Goal: Task Accomplishment & Management: Manage account settings

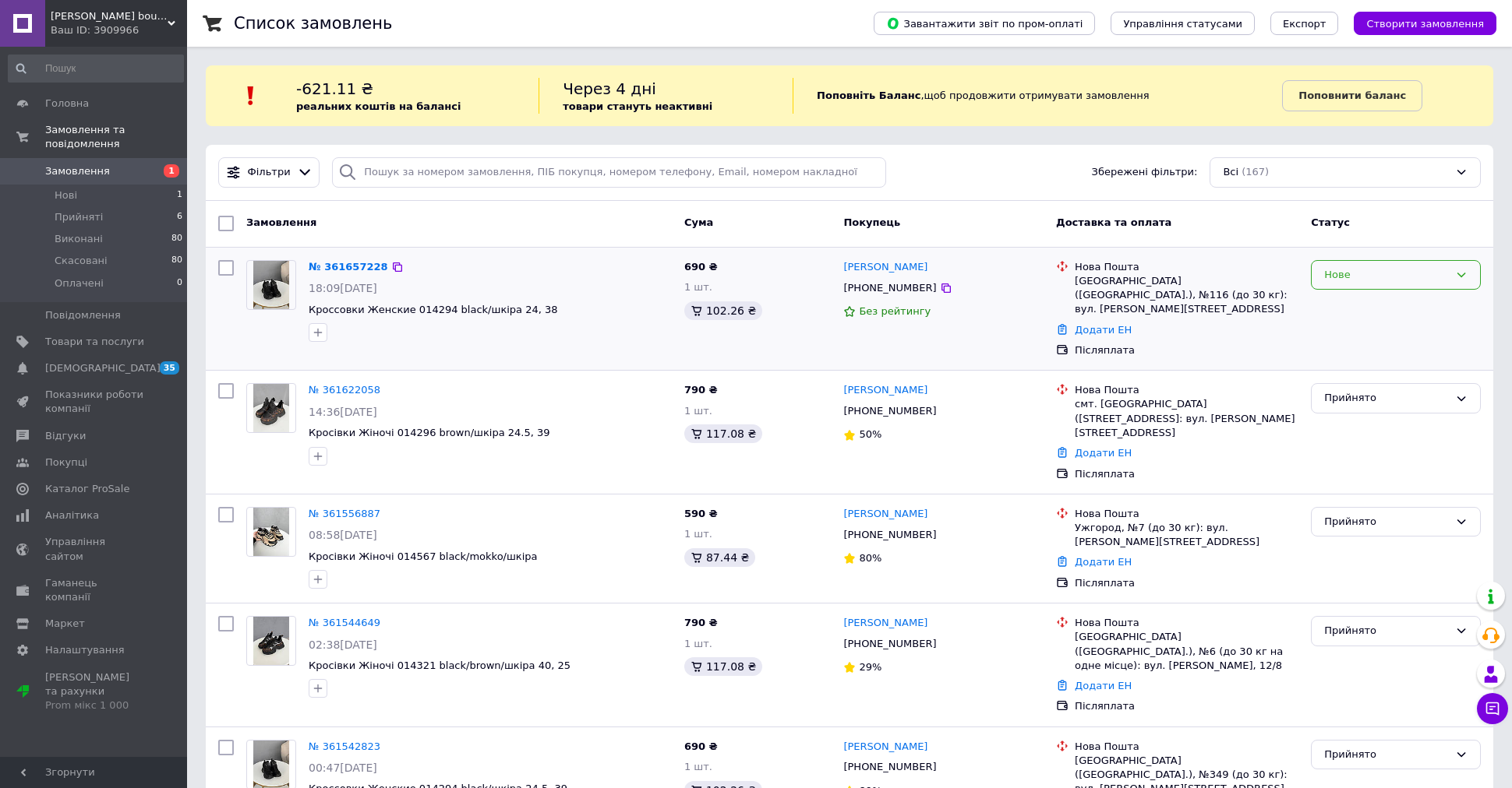
click at [1346, 284] on div "Нове" at bounding box center [1395, 275] width 170 height 30
click at [1348, 301] on li "Прийнято" at bounding box center [1395, 307] width 168 height 29
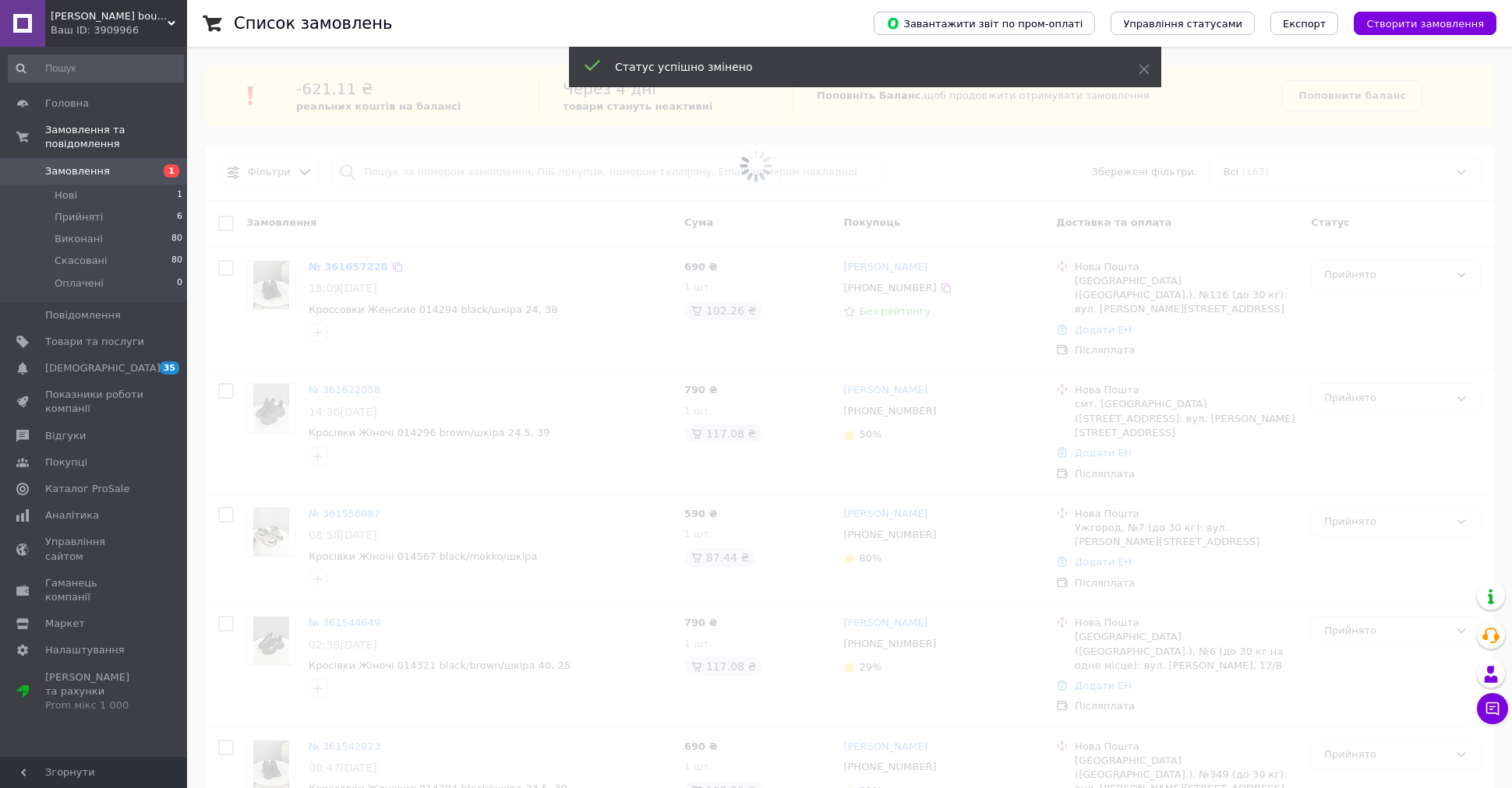
drag, startPoint x: 930, startPoint y: 266, endPoint x: 891, endPoint y: 270, distance: 39.2
click at [891, 270] on span at bounding box center [756, 165] width 1512 height 332
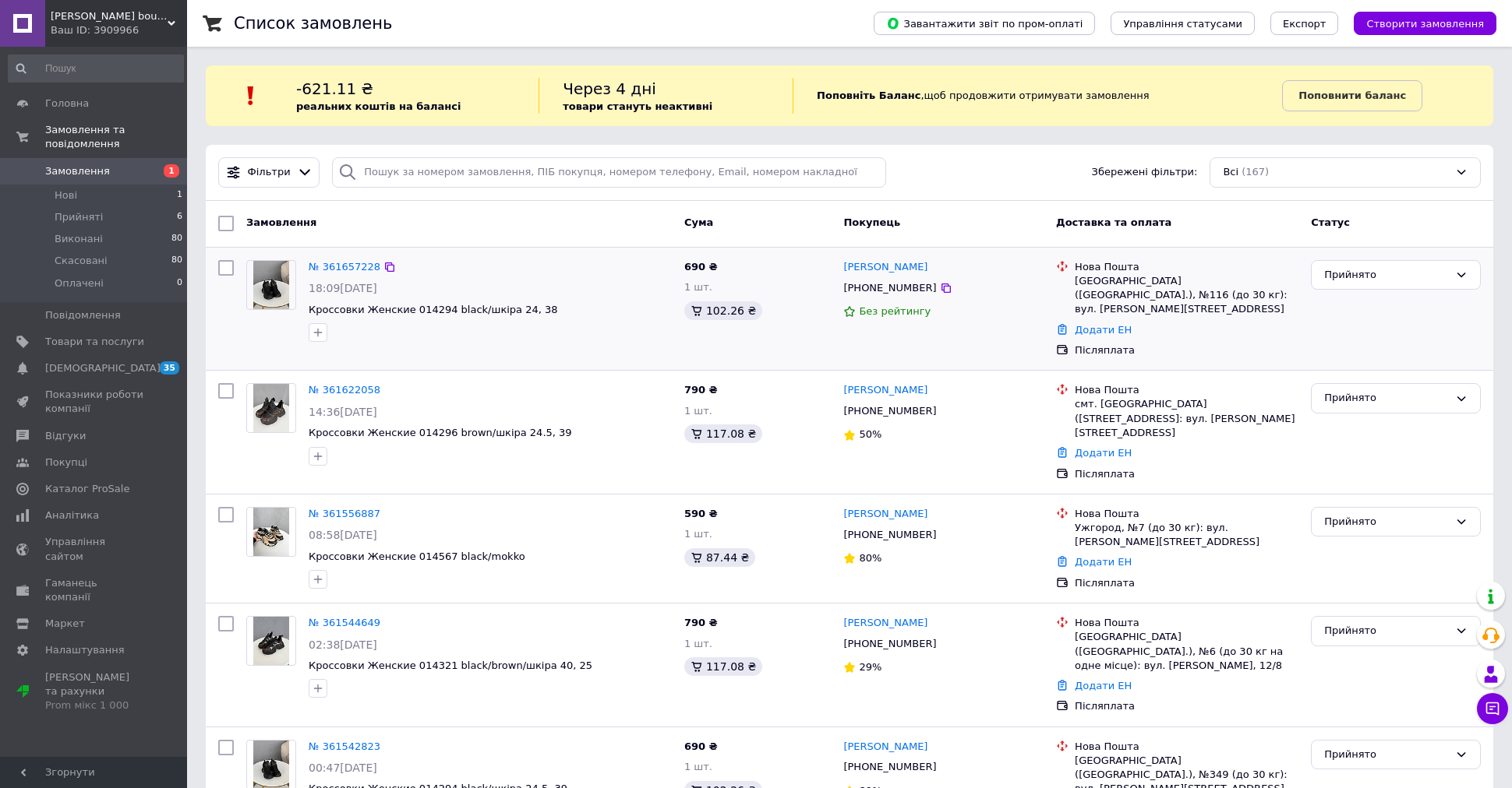
click at [878, 285] on div "+380635951841" at bounding box center [889, 288] width 99 height 21
copy div "380635951841"
drag, startPoint x: 936, startPoint y: 266, endPoint x: 845, endPoint y: 267, distance: 91.0
click at [845, 267] on div "Юля Мамадова" at bounding box center [943, 267] width 203 height 18
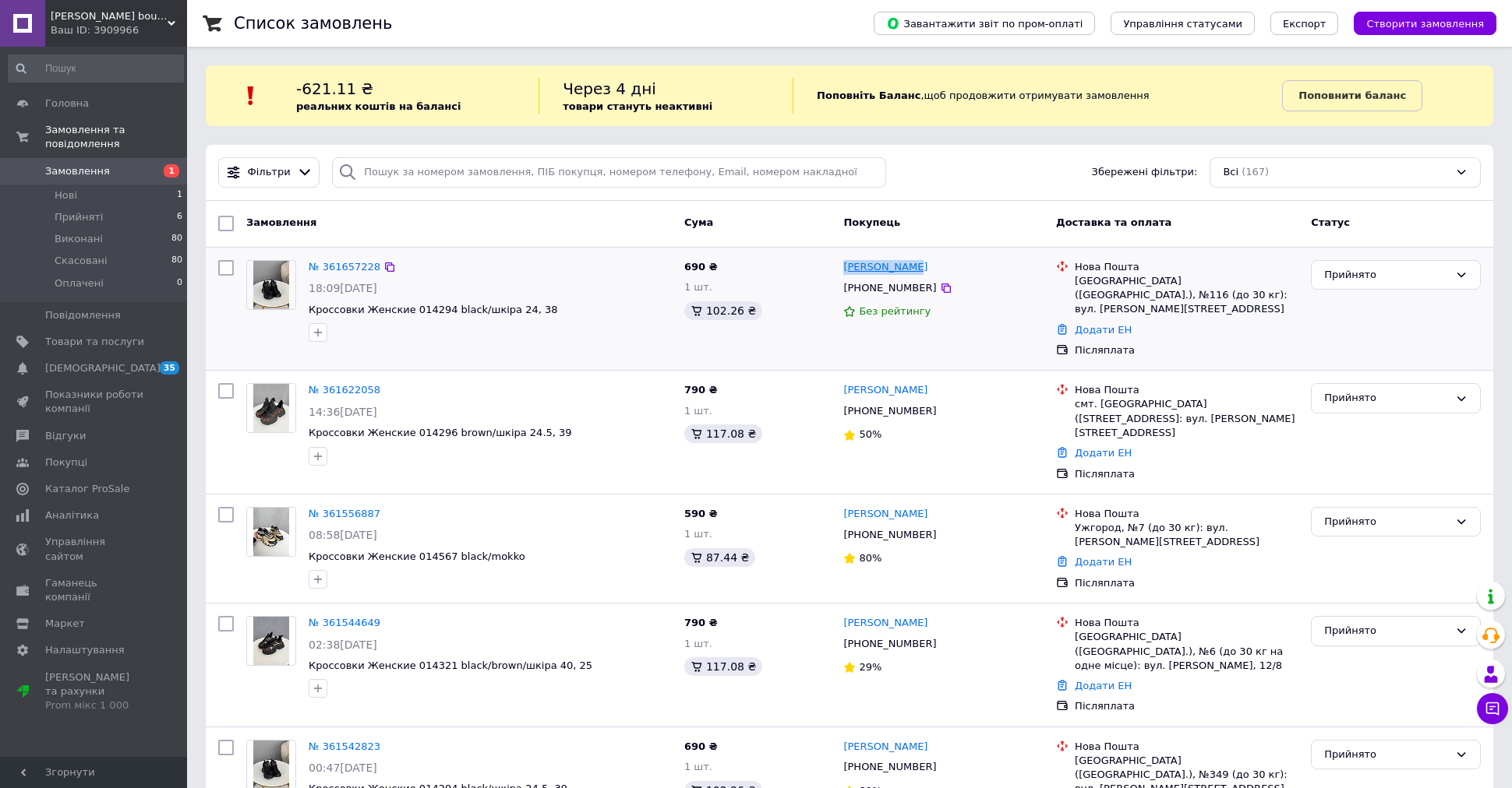
copy link "Юля Мамадова"
drag, startPoint x: 1209, startPoint y: 299, endPoint x: 1077, endPoint y: 281, distance: 133.2
click at [1077, 281] on div "Київ (Київська обл.), №116 (до 30 кг): вул. Джохара Дудаєва, 16А" at bounding box center [1187, 296] width 224 height 43
copy div "Київ (Київська обл.), №116 (до 30 кг): вул. Джохара Дудаєва, 16А"
drag, startPoint x: 511, startPoint y: 306, endPoint x: 313, endPoint y: 304, distance: 198.0
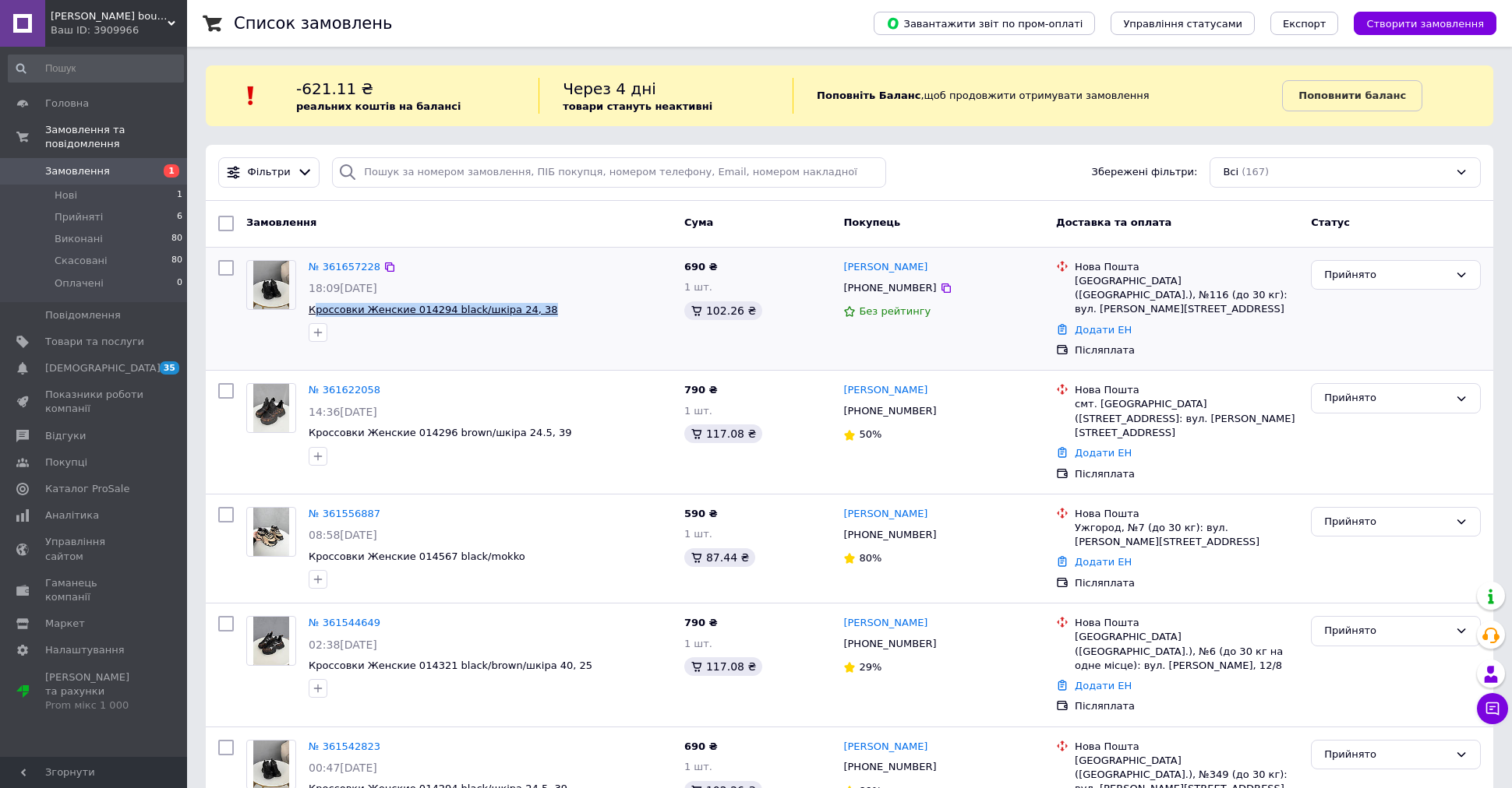
click at [313, 304] on span "Кроссовки Женские 014294 black/шкіра 24, 38" at bounding box center [490, 311] width 363 height 15
copy span "россовки Женские 014294 black/шкіра 24, 38"
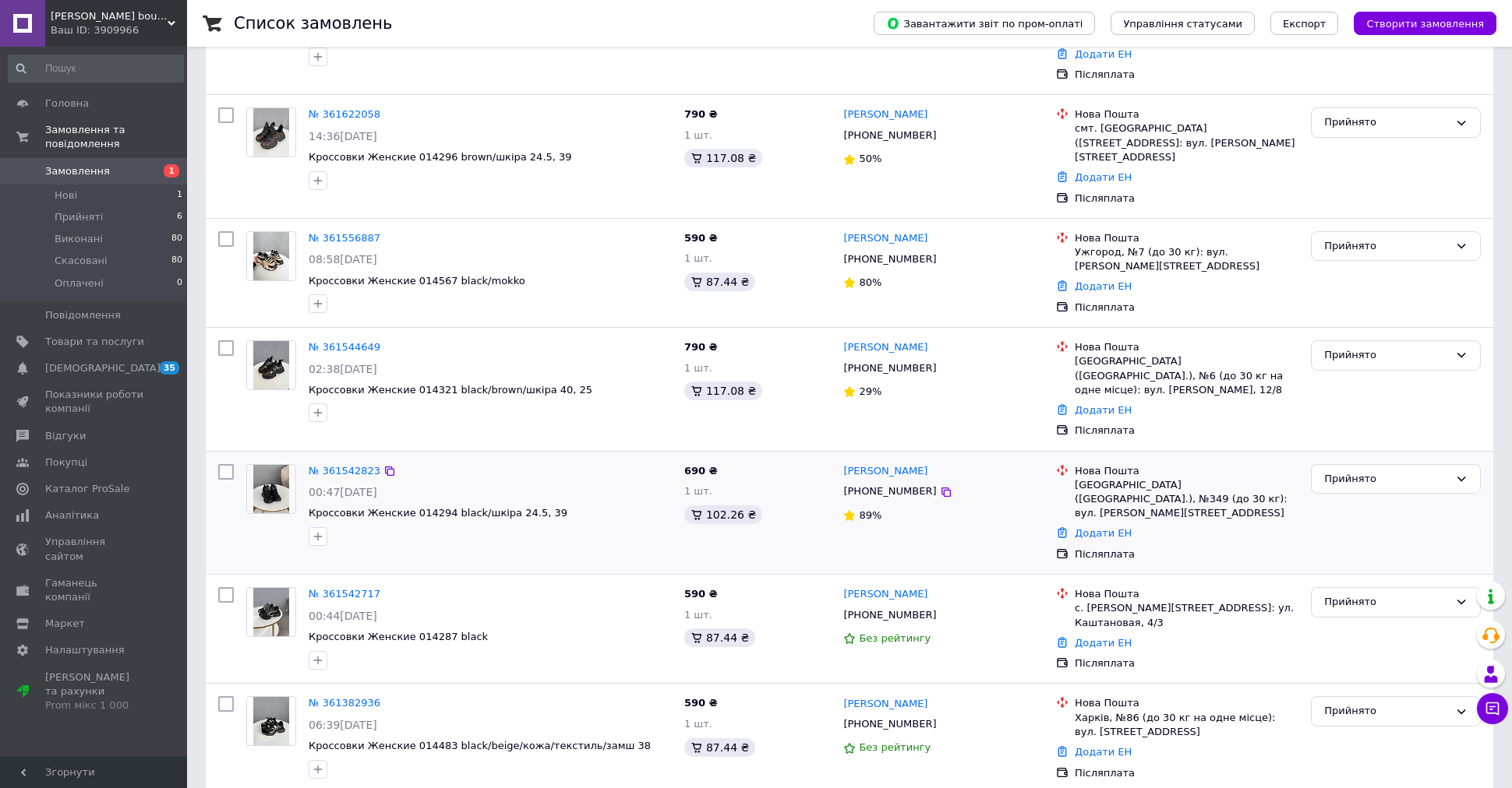
scroll to position [402, 0]
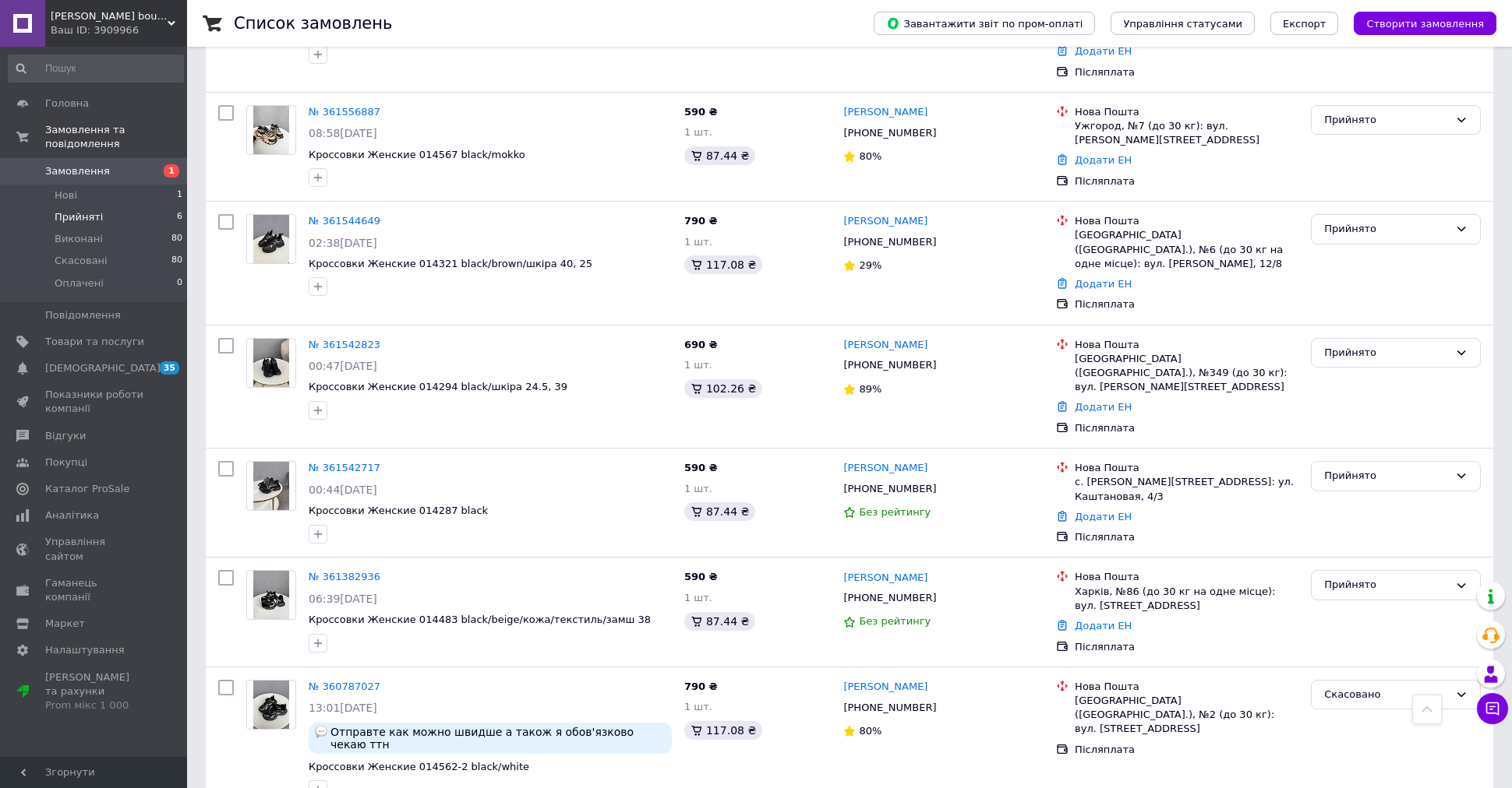
click at [95, 215] on span "Прийняті" at bounding box center [78, 217] width 48 height 14
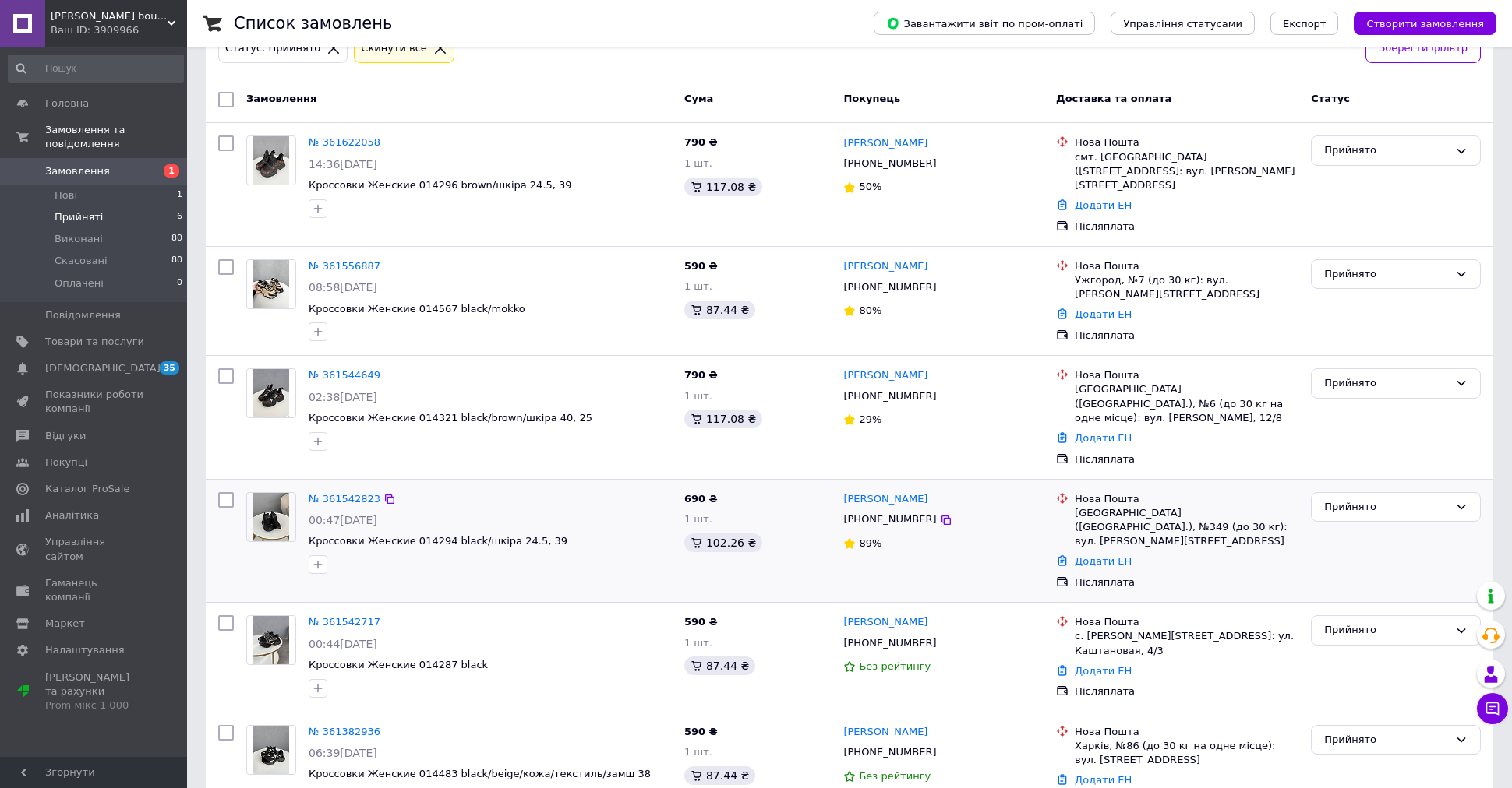
scroll to position [184, 0]
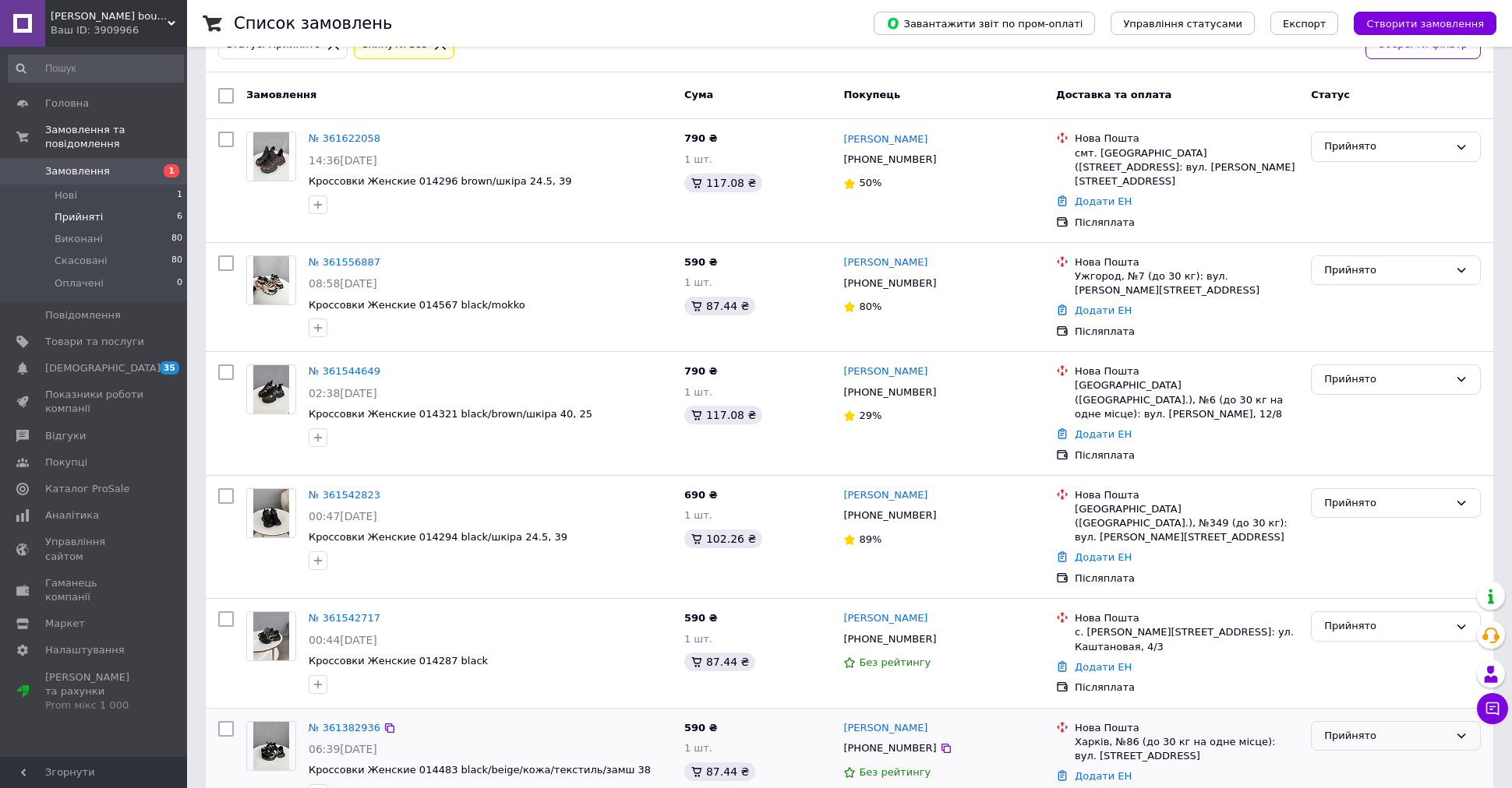
click at [1372, 728] on div "Прийнято" at bounding box center [1386, 735] width 125 height 16
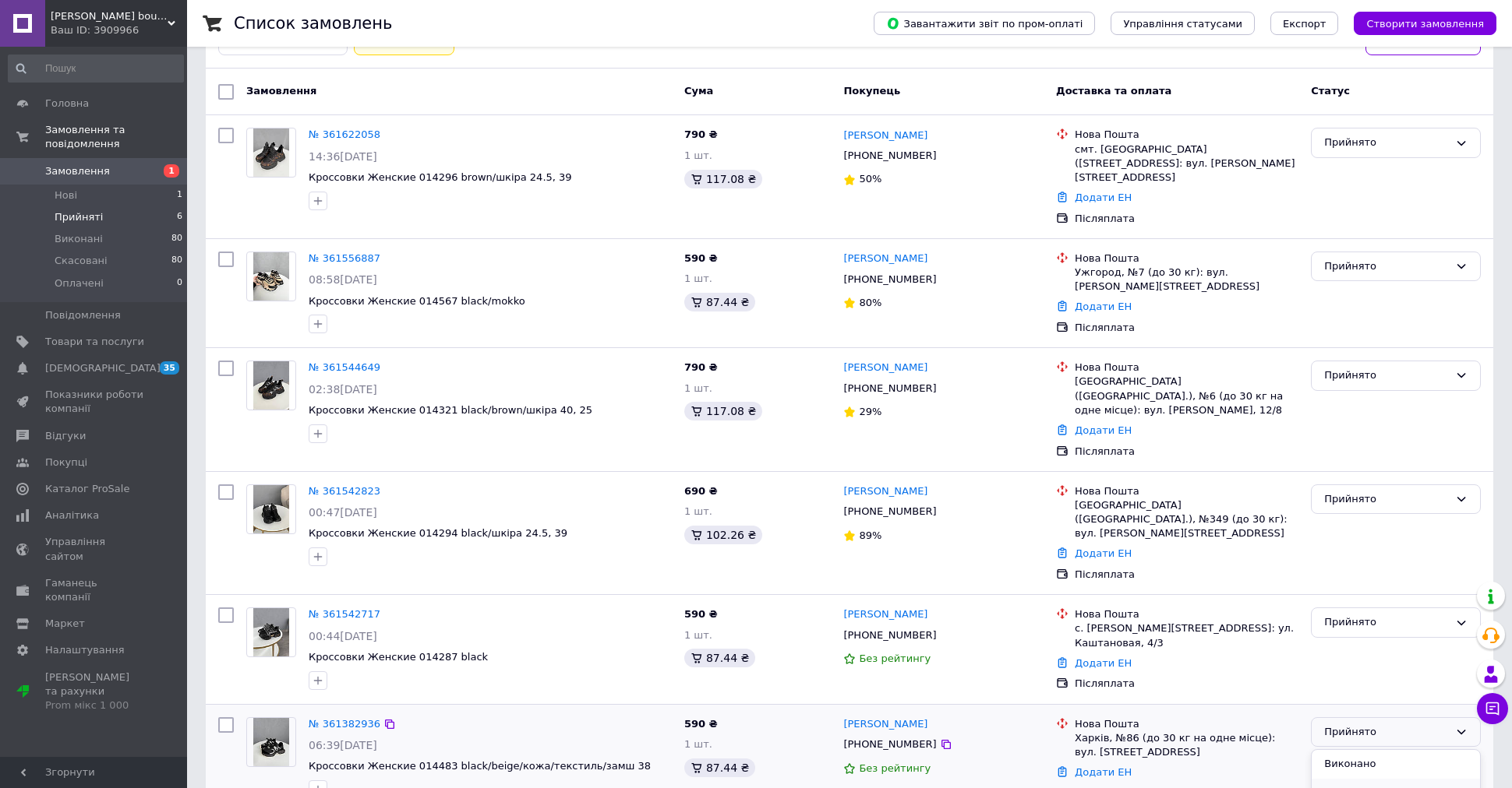
click at [1372, 779] on li "Скасовано" at bounding box center [1395, 793] width 168 height 29
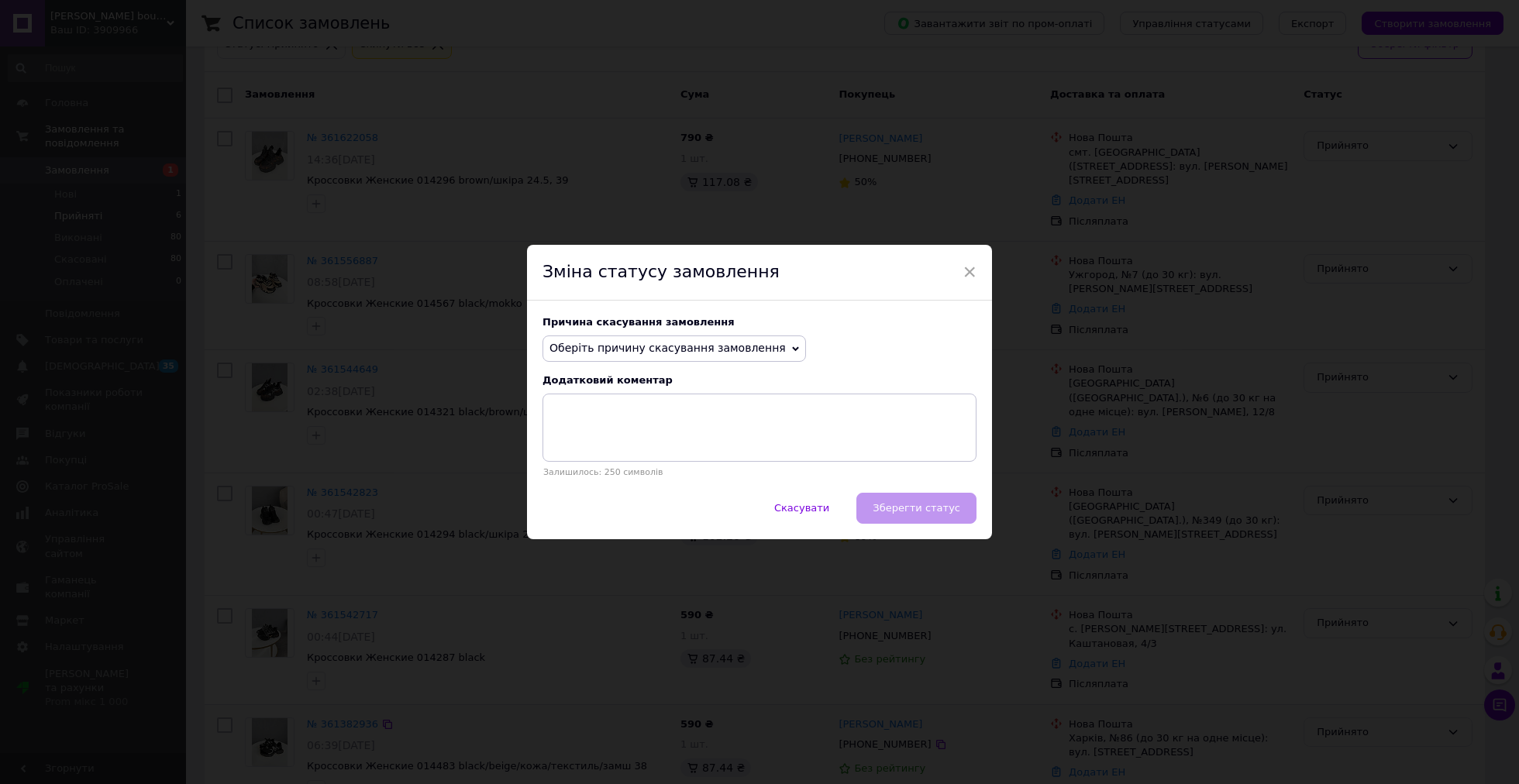
click at [704, 338] on span "Оберіть причину скасування замовлення" at bounding box center [674, 349] width 264 height 26
click at [672, 447] on li "На прохання покупця" at bounding box center [674, 444] width 262 height 21
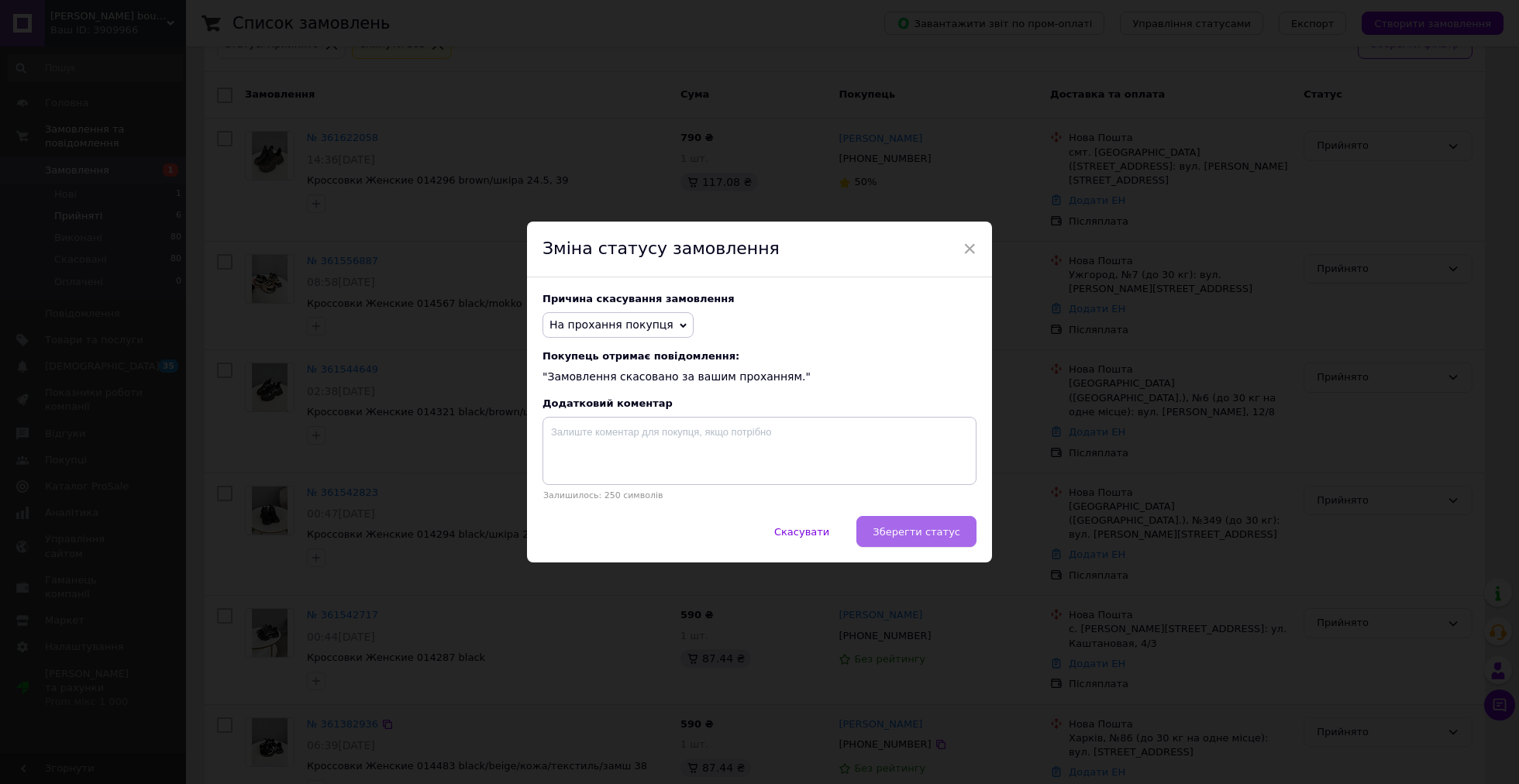
click at [918, 535] on span "Зберегти статус" at bounding box center [917, 532] width 88 height 11
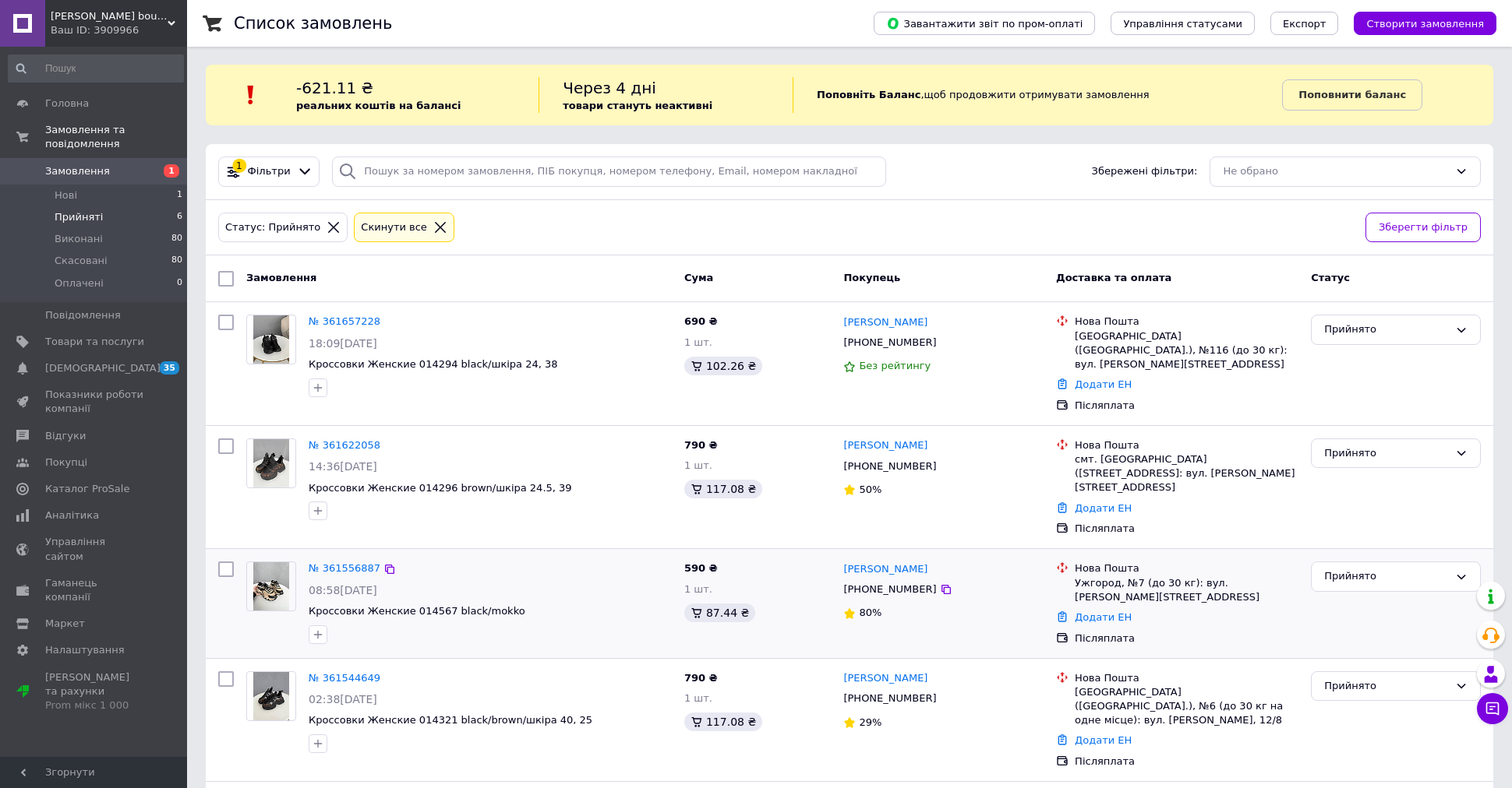
scroll to position [0, 0]
click at [86, 173] on span "Замовлення" at bounding box center [77, 171] width 65 height 14
